Goal: Check status: Check status

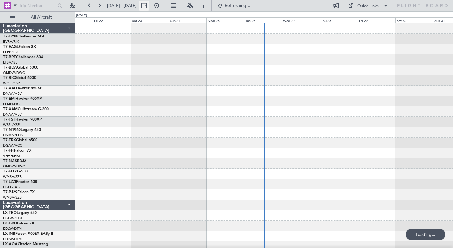
click at [149, 7] on button at bounding box center [144, 6] width 10 height 10
select select "8"
select select "2025"
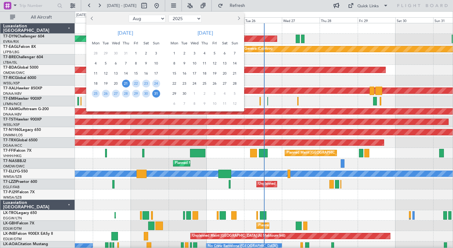
click at [91, 19] on span "Previous month" at bounding box center [93, 18] width 4 height 4
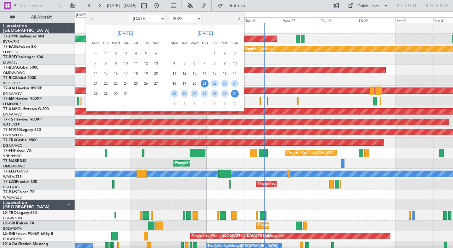
click at [91, 19] on span "Previous month" at bounding box center [93, 18] width 4 height 4
select select "6"
click at [94, 83] on span "16" at bounding box center [96, 84] width 8 height 8
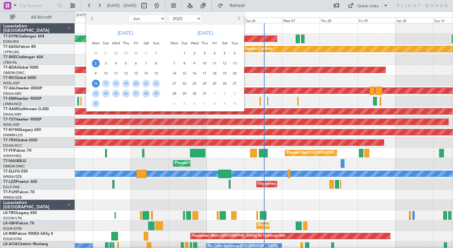
click at [96, 65] on span "2" at bounding box center [96, 63] width 8 height 8
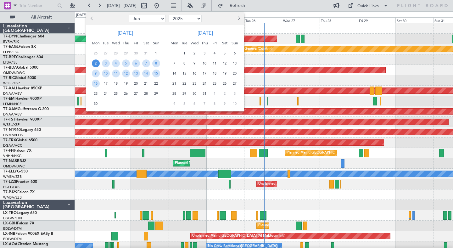
click at [132, 162] on div at bounding box center [226, 124] width 453 height 248
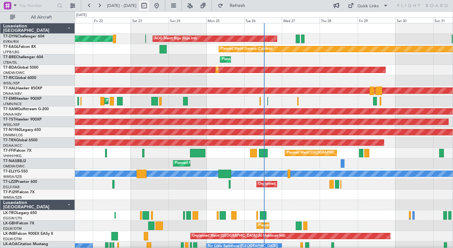
click at [149, 5] on button at bounding box center [144, 6] width 10 height 10
select select "6"
select select "2025"
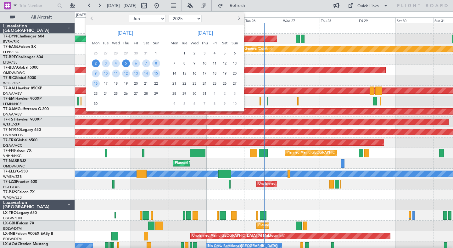
click at [126, 63] on span "5" at bounding box center [126, 63] width 8 height 8
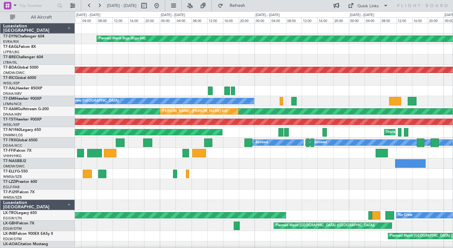
click at [277, 171] on div at bounding box center [264, 174] width 378 height 10
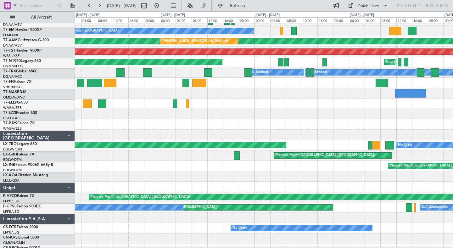
scroll to position [70, 0]
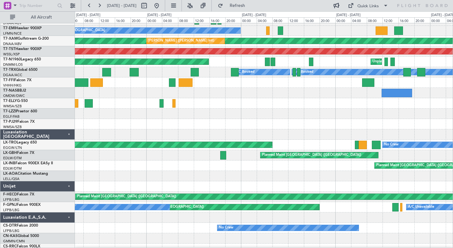
click at [106, 181] on div at bounding box center [264, 176] width 378 height 10
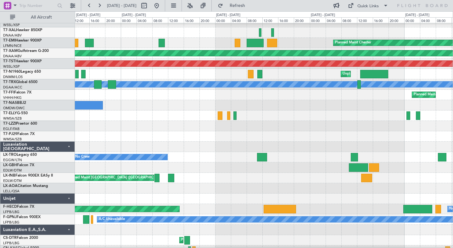
click at [174, 185] on div at bounding box center [264, 188] width 378 height 10
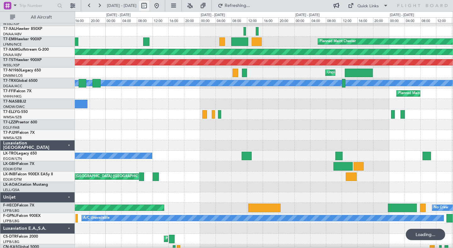
click at [149, 4] on button at bounding box center [144, 6] width 10 height 10
select select "6"
select select "2025"
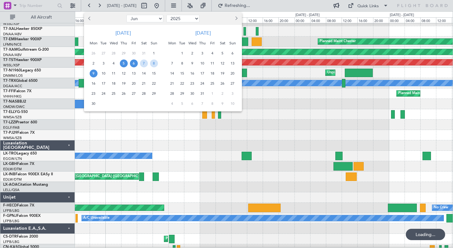
click at [132, 64] on span "6" at bounding box center [134, 63] width 8 height 8
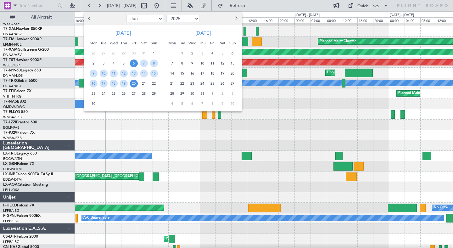
click at [135, 83] on span "20" at bounding box center [134, 84] width 8 height 8
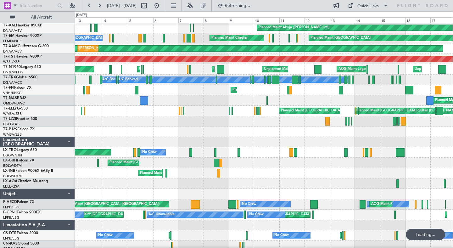
scroll to position [55, 0]
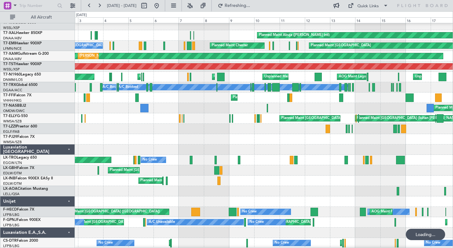
click at [243, 198] on div at bounding box center [264, 201] width 378 height 10
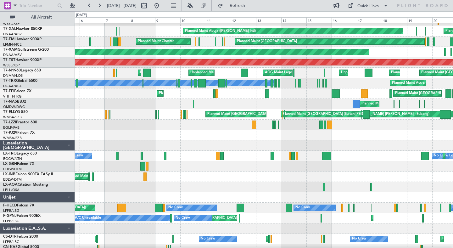
click at [207, 184] on div at bounding box center [264, 187] width 378 height 10
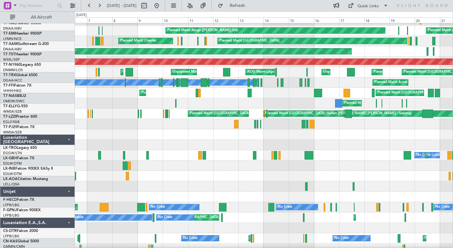
click at [144, 172] on div "Planned Maint [GEOGRAPHIC_DATA] ([GEOGRAPHIC_DATA])" at bounding box center [264, 176] width 378 height 10
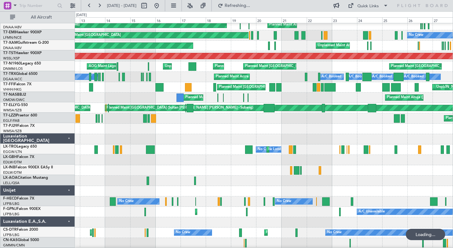
scroll to position [62, 0]
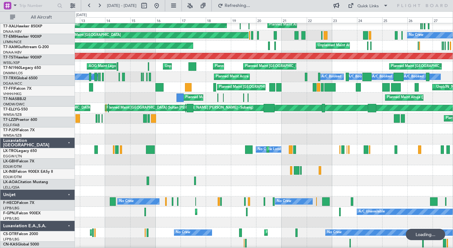
click at [214, 176] on div at bounding box center [264, 170] width 378 height 10
